Goal: Task Accomplishment & Management: Complete application form

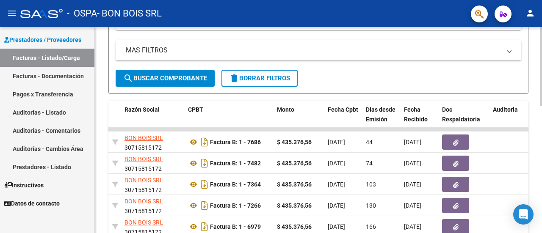
scroll to position [160, 0]
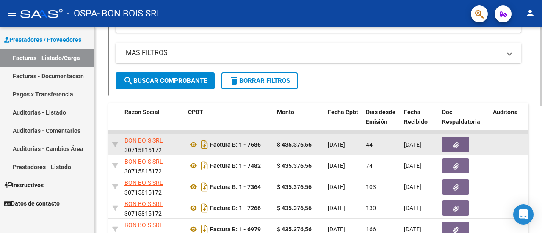
click at [466, 144] on button "button" at bounding box center [455, 144] width 27 height 15
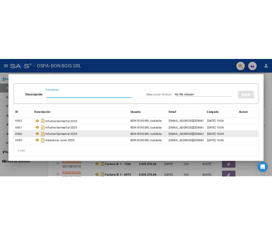
scroll to position [22, 0]
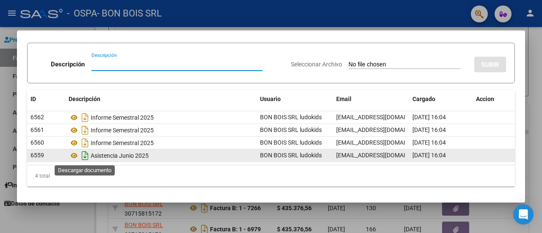
click at [82, 155] on icon "Descargar documento" at bounding box center [85, 156] width 11 height 14
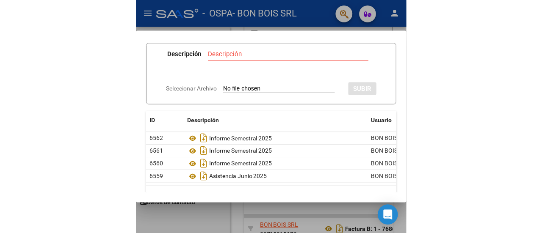
scroll to position [160, 0]
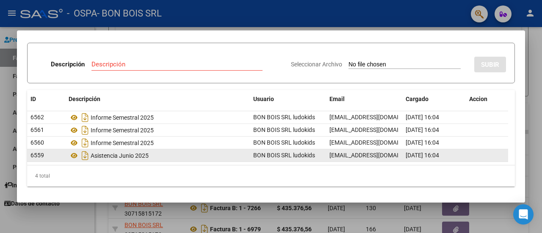
click at [25, 33] on mat-dialog-container "Documentación Respaldatoria Descripción Descripción Seleccionar Archivo SUBIR I…" at bounding box center [271, 116] width 508 height 172
click at [26, 12] on div at bounding box center [271, 116] width 542 height 233
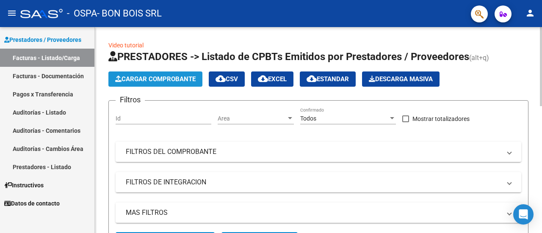
click at [143, 80] on span "Cargar Comprobante" at bounding box center [155, 79] width 80 height 8
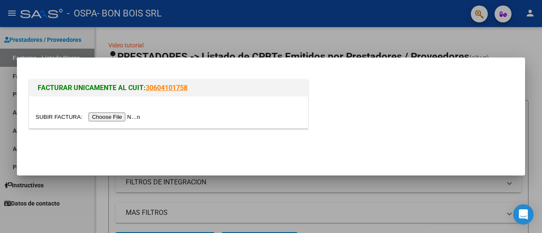
click at [116, 118] on input "file" at bounding box center [89, 117] width 107 height 9
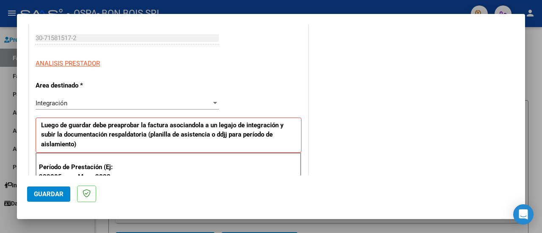
scroll to position [212, 0]
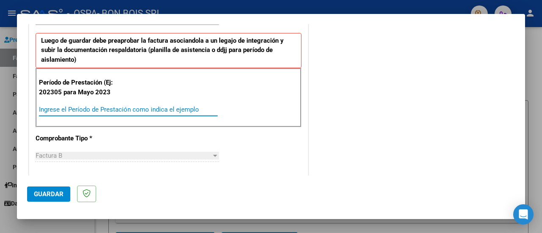
click at [67, 110] on input "Ingrese el Período de Prestación como indica el ejemplo" at bounding box center [128, 110] width 179 height 8
type input "202507"
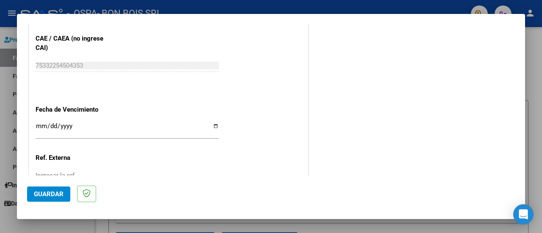
scroll to position [551, 0]
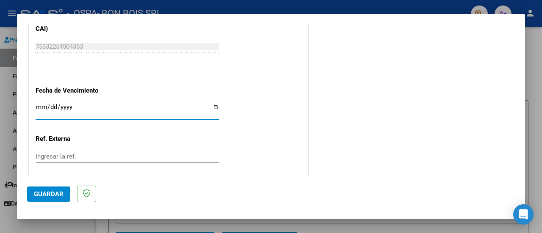
click at [204, 107] on input "Ingresar la fecha" at bounding box center [127, 111] width 183 height 14
click at [209, 105] on input "Ingresar la fecha" at bounding box center [127, 111] width 183 height 14
click at [215, 109] on input "Ingresar la fecha" at bounding box center [127, 111] width 183 height 14
type input "[DATE]"
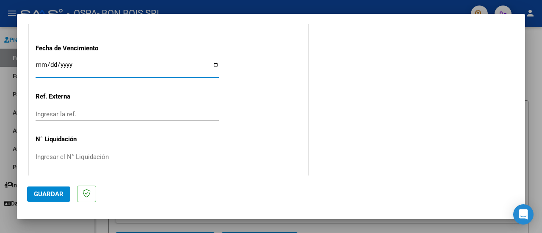
scroll to position [595, 0]
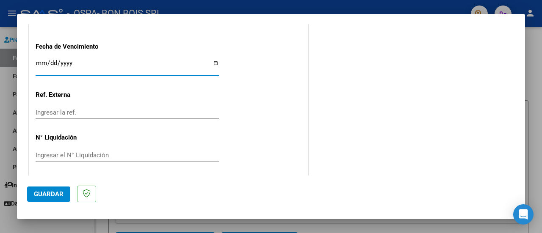
click at [45, 191] on span "Guardar" at bounding box center [49, 195] width 30 height 8
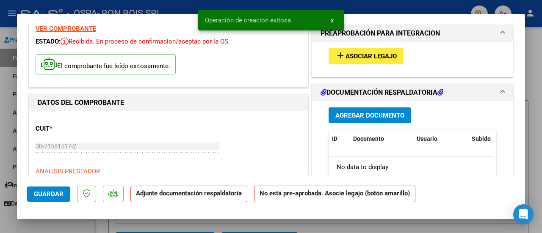
scroll to position [42, 0]
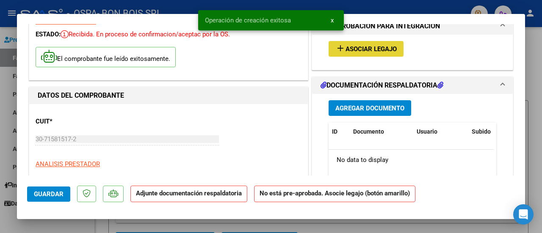
click at [365, 41] on button "add Asociar Legajo" at bounding box center [366, 49] width 75 height 16
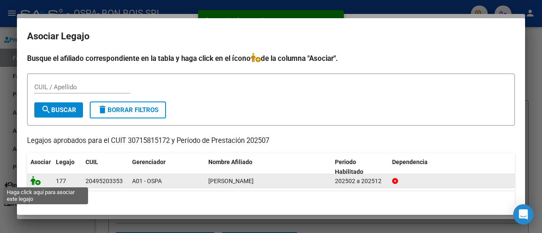
click at [35, 181] on icon at bounding box center [35, 180] width 10 height 9
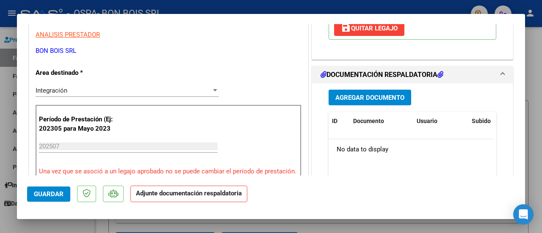
scroll to position [169, 0]
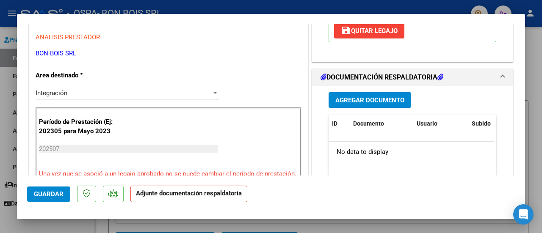
click at [375, 95] on button "Agregar Documento" at bounding box center [370, 100] width 83 height 16
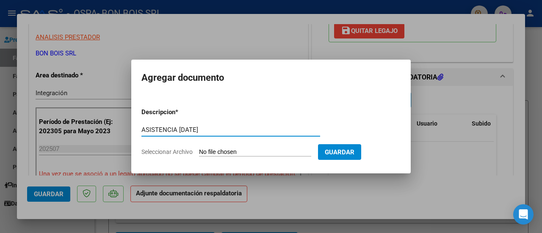
type input "ASISTENCIA [DATE]"
click at [247, 151] on input "Seleccionar Archivo" at bounding box center [255, 153] width 112 height 8
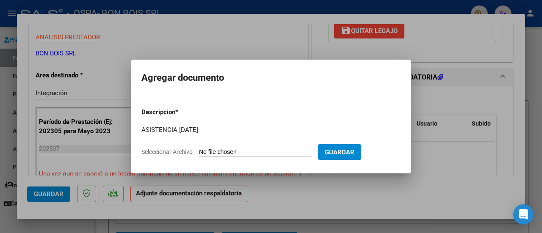
type input "C:\fakepath\asistencia [DATE].pdf"
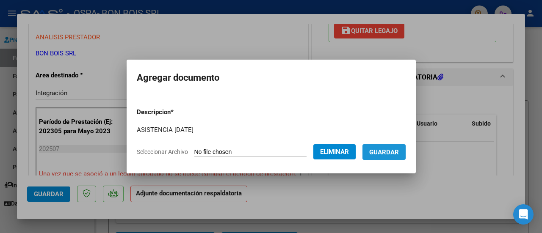
click at [388, 158] on button "Guardar" at bounding box center [384, 152] width 43 height 16
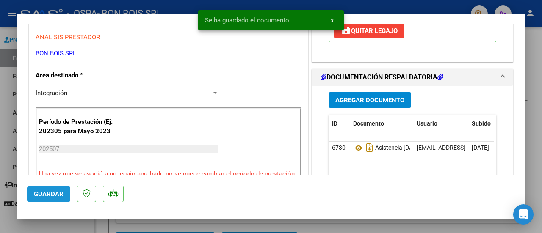
click at [53, 191] on span "Guardar" at bounding box center [49, 195] width 30 height 8
click at [124, 222] on div at bounding box center [271, 116] width 542 height 233
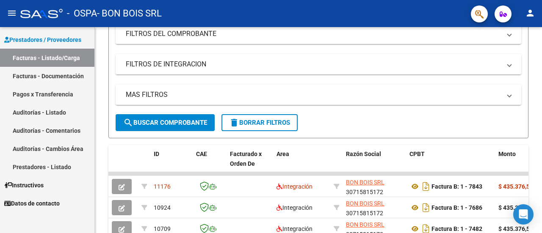
scroll to position [42, 0]
